Goal: Navigation & Orientation: Find specific page/section

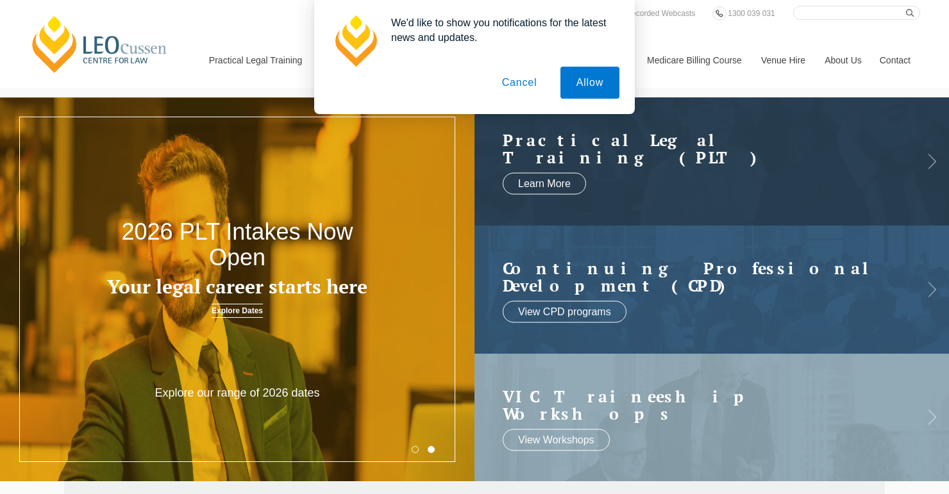
click at [526, 86] on button "Cancel" at bounding box center [519, 83] width 67 height 32
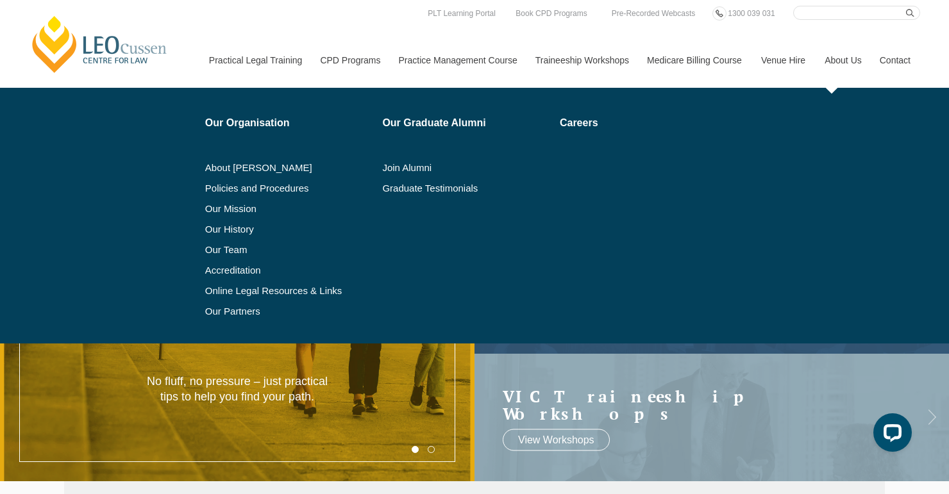
click at [855, 61] on link "About Us" at bounding box center [842, 60] width 55 height 55
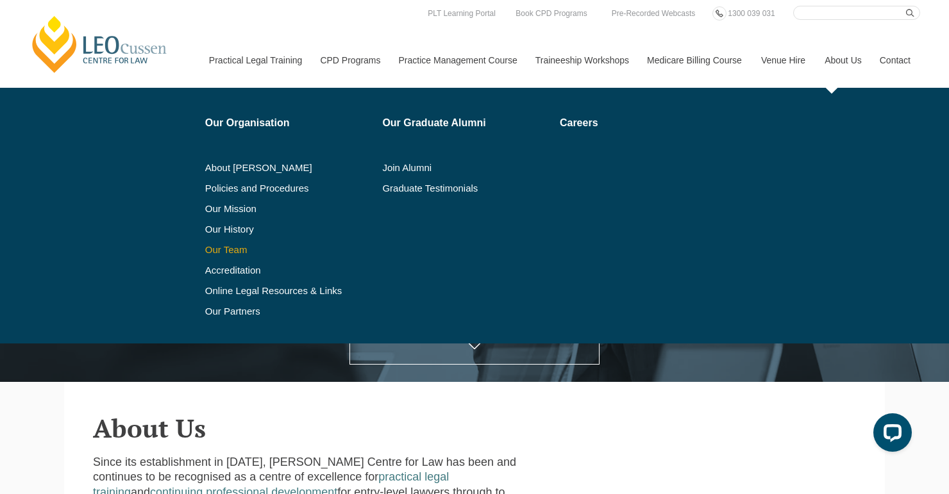
click at [226, 249] on link "Our Team" at bounding box center [289, 250] width 169 height 10
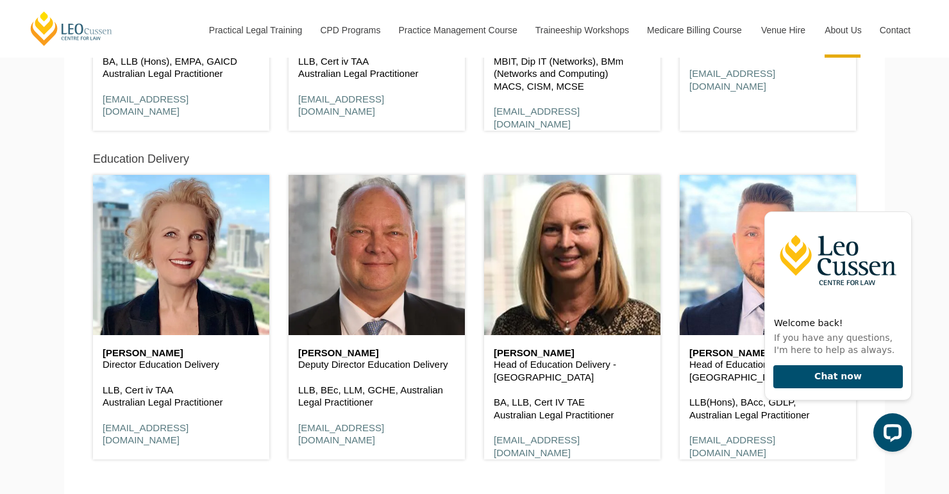
scroll to position [913, 0]
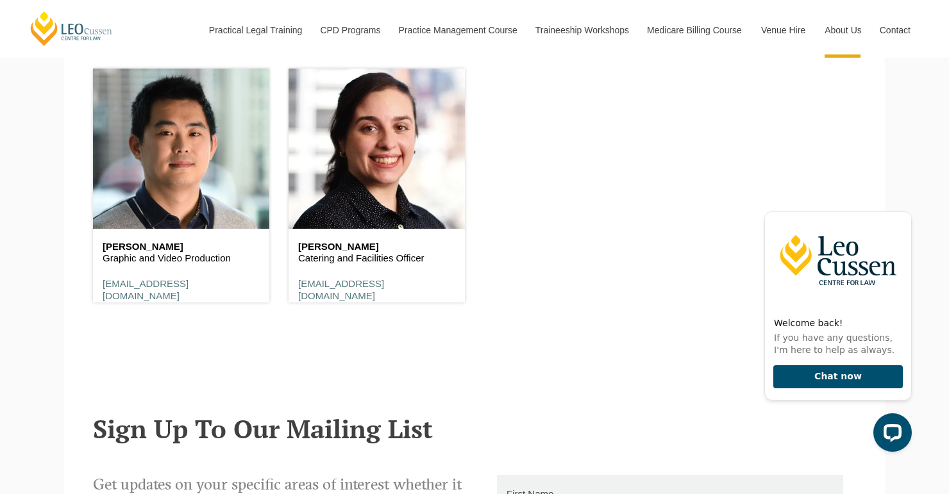
scroll to position [8365, 0]
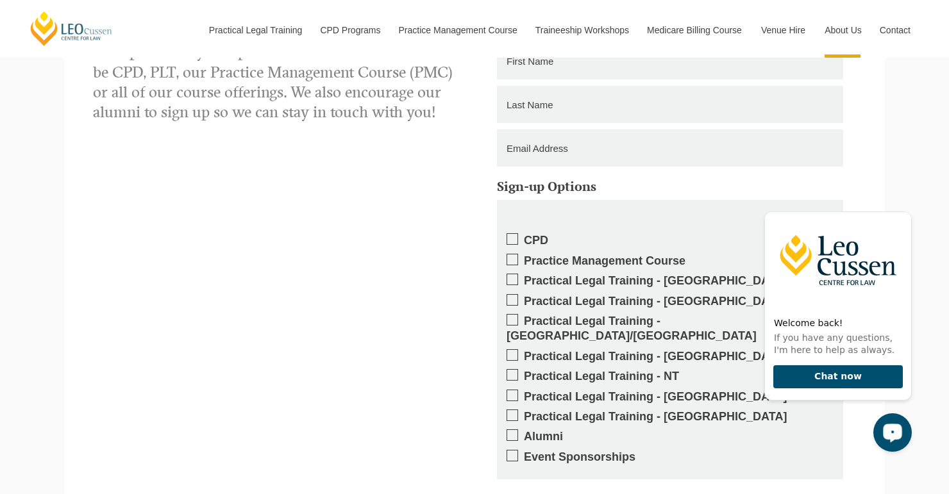
click at [517, 429] on span at bounding box center [512, 435] width 12 height 12
click at [524, 432] on input "Alumni" at bounding box center [524, 432] width 0 height 0
click at [511, 429] on span at bounding box center [512, 435] width 12 height 12
click at [524, 432] on input "Alumni" at bounding box center [524, 432] width 0 height 0
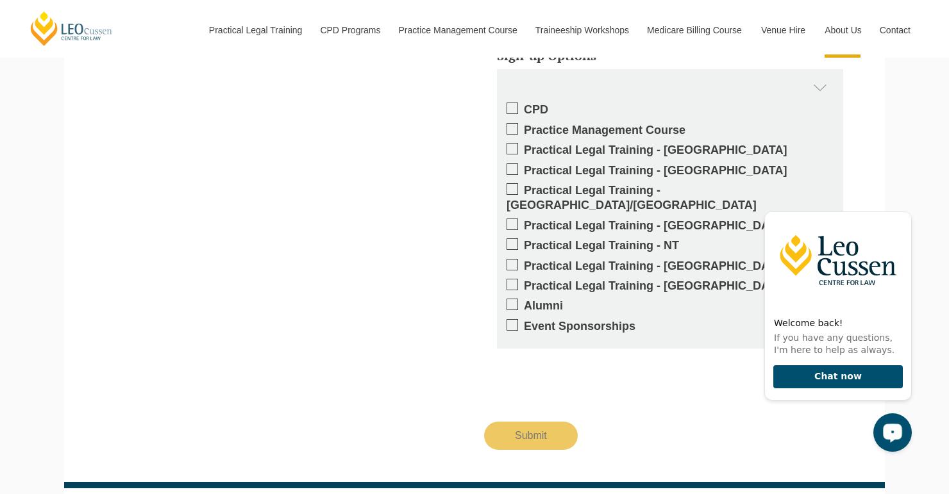
scroll to position [8615, 0]
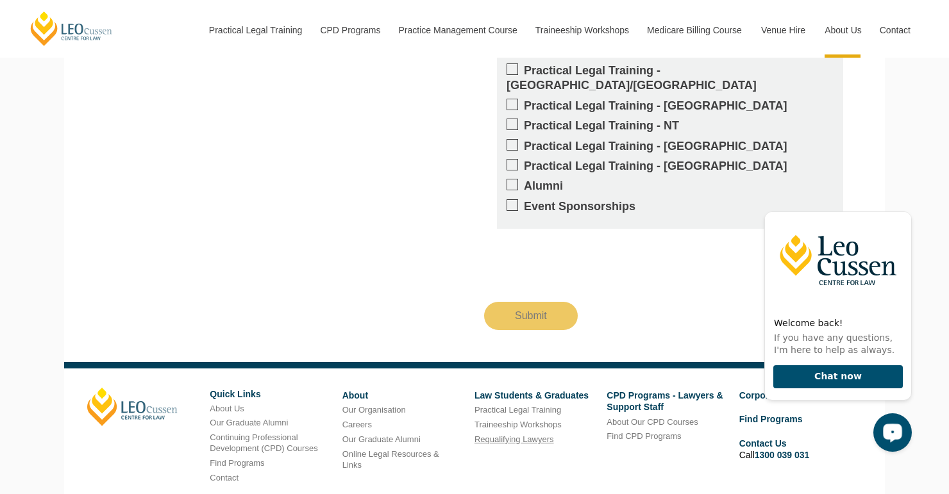
click at [482, 435] on link "Requalifying Lawyers" at bounding box center [513, 440] width 79 height 10
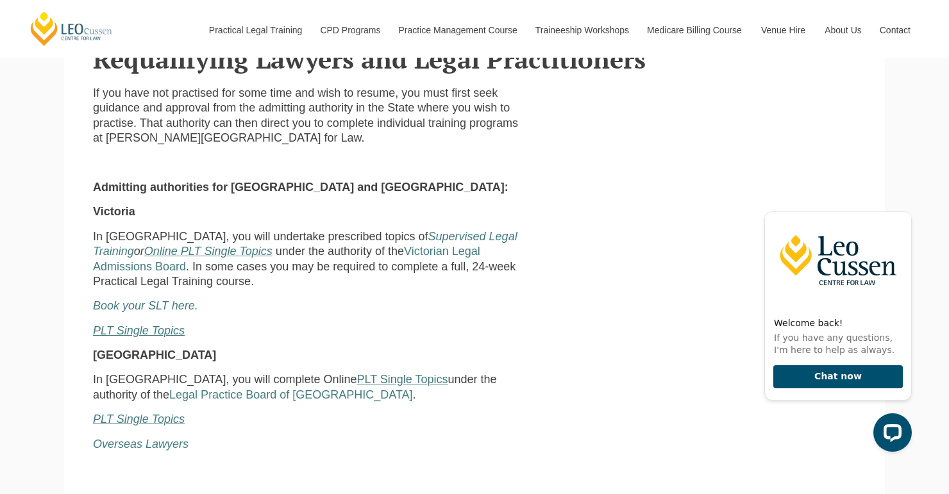
scroll to position [377, 0]
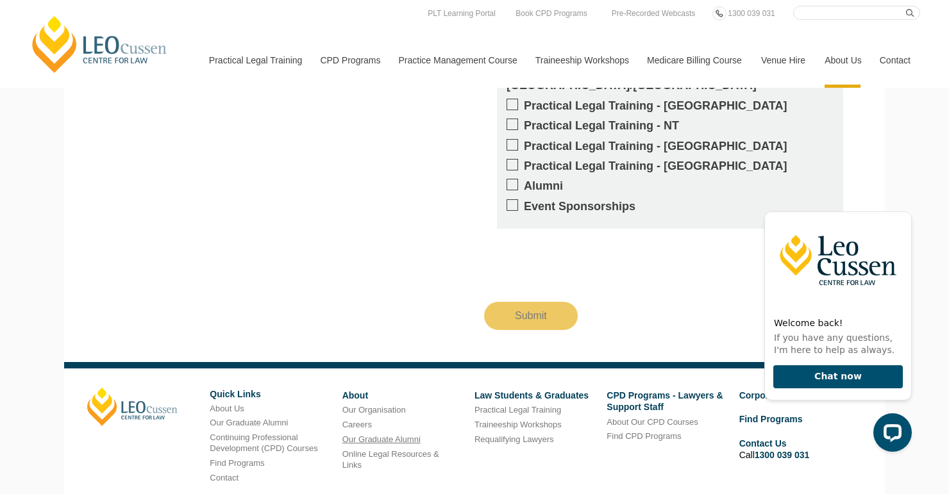
click at [397, 435] on link "Our Graduate Alumni" at bounding box center [381, 440] width 78 height 10
